Goal: Navigation & Orientation: Find specific page/section

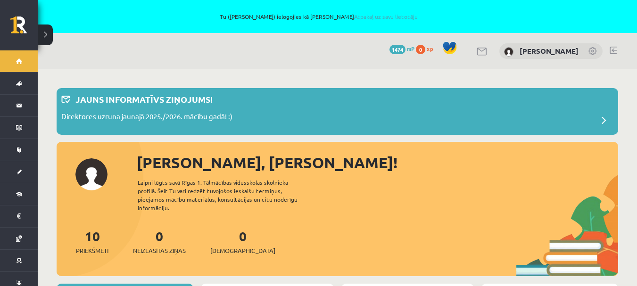
scroll to position [698, 0]
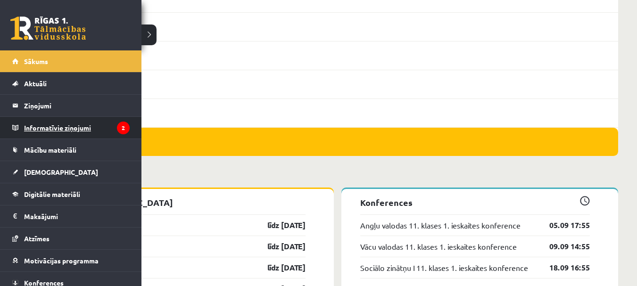
click at [43, 123] on legend "Informatīvie ziņojumi 2" at bounding box center [77, 128] width 106 height 22
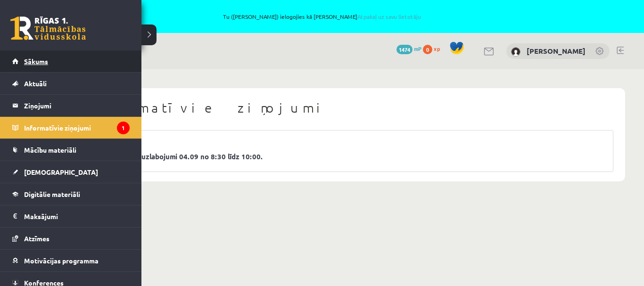
click at [29, 64] on span "Sākums" at bounding box center [36, 61] width 24 height 8
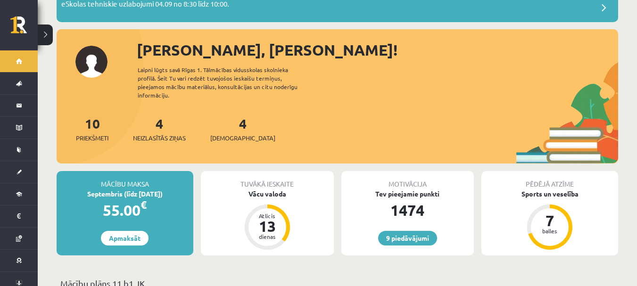
scroll to position [113, 0]
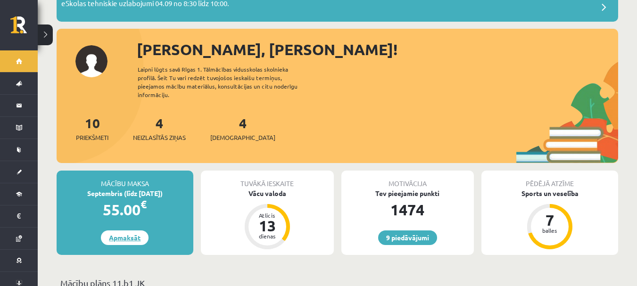
click at [127, 231] on link "Apmaksāt" at bounding box center [125, 238] width 48 height 15
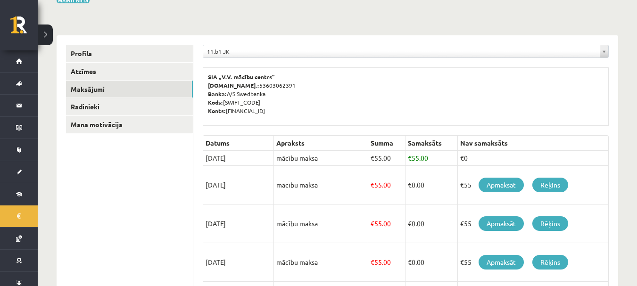
scroll to position [132, 0]
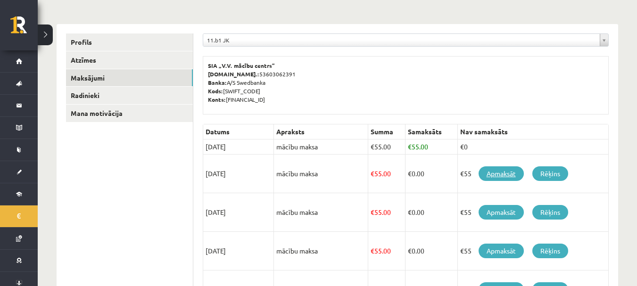
click at [500, 172] on link "Apmaksāt" at bounding box center [501, 173] width 45 height 15
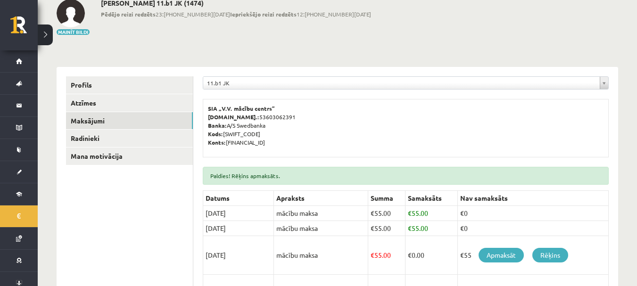
scroll to position [132, 0]
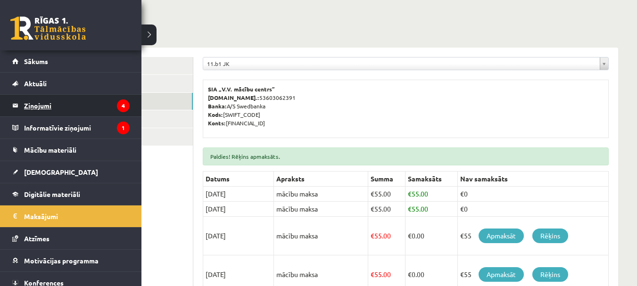
click at [31, 103] on legend "Ziņojumi 4" at bounding box center [77, 106] width 106 height 22
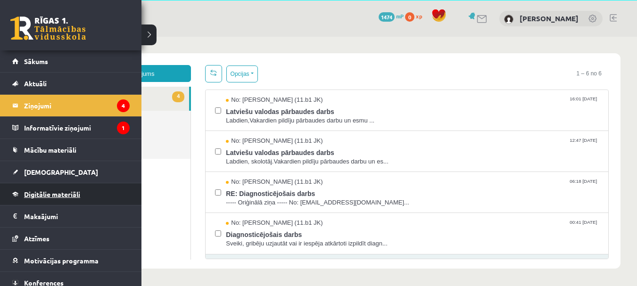
click at [64, 190] on link "Digitālie materiāli" at bounding box center [70, 194] width 117 height 22
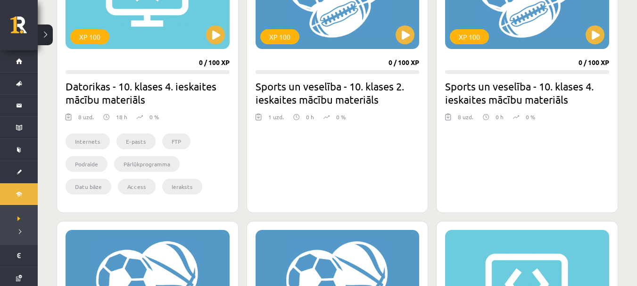
scroll to position [391, 0]
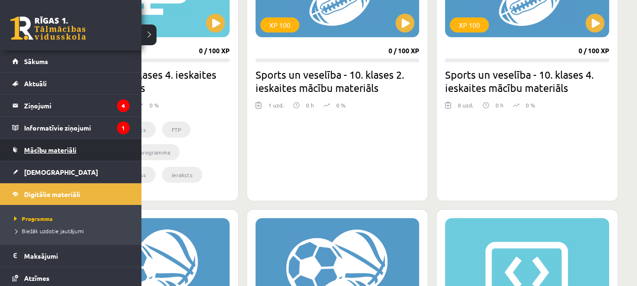
click at [50, 149] on span "Mācību materiāli" at bounding box center [50, 150] width 52 height 8
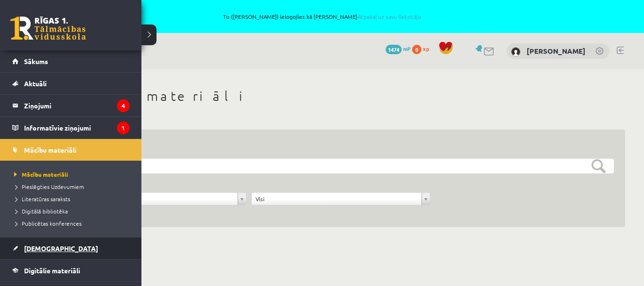
click at [34, 246] on span "[DEMOGRAPHIC_DATA]" at bounding box center [61, 248] width 74 height 8
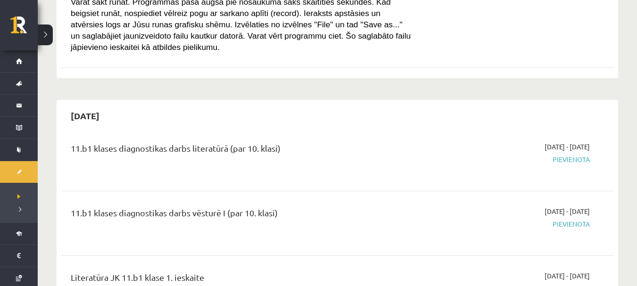
scroll to position [603, 0]
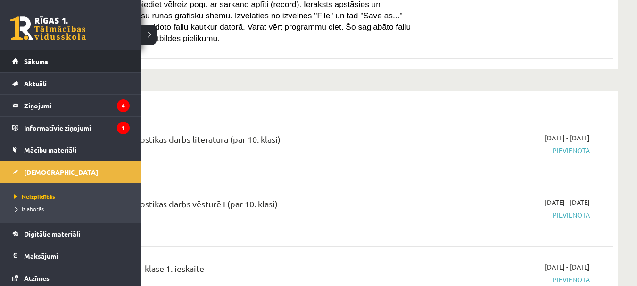
click at [16, 59] on link "Sākums" at bounding box center [70, 61] width 117 height 22
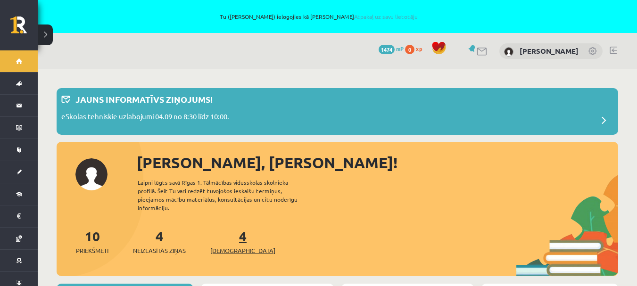
click at [227, 234] on link "4 Ieskaites" at bounding box center [242, 242] width 65 height 28
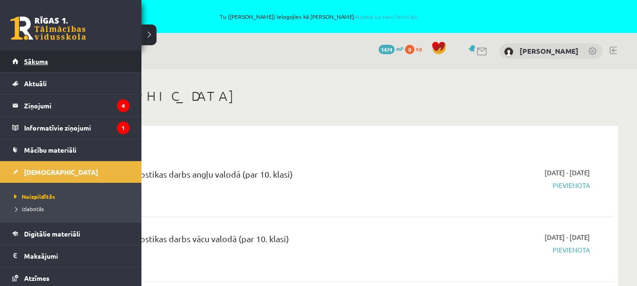
click at [29, 62] on span "Sākums" at bounding box center [36, 61] width 24 height 8
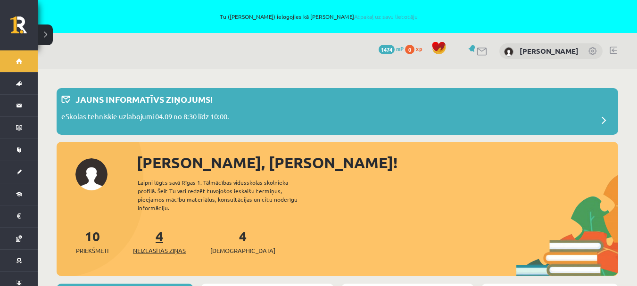
click at [163, 246] on span "Neizlasītās ziņas" at bounding box center [159, 250] width 53 height 9
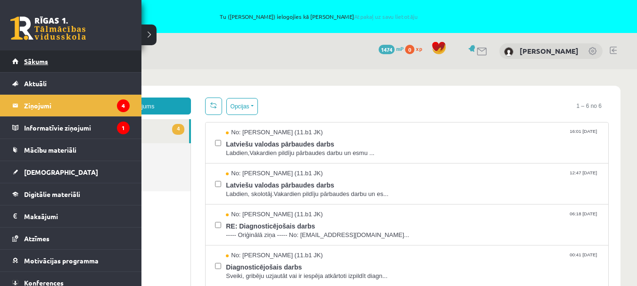
click at [13, 64] on link "Sākums" at bounding box center [70, 61] width 117 height 22
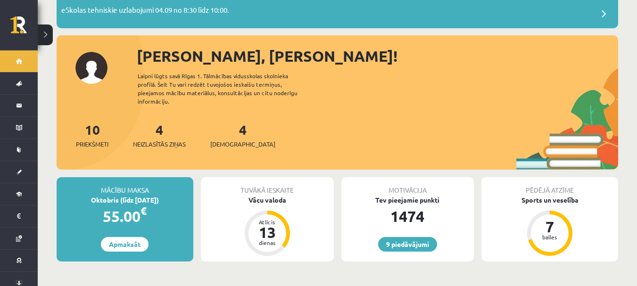
scroll to position [94, 0]
